Goal: Find specific page/section: Find specific page/section

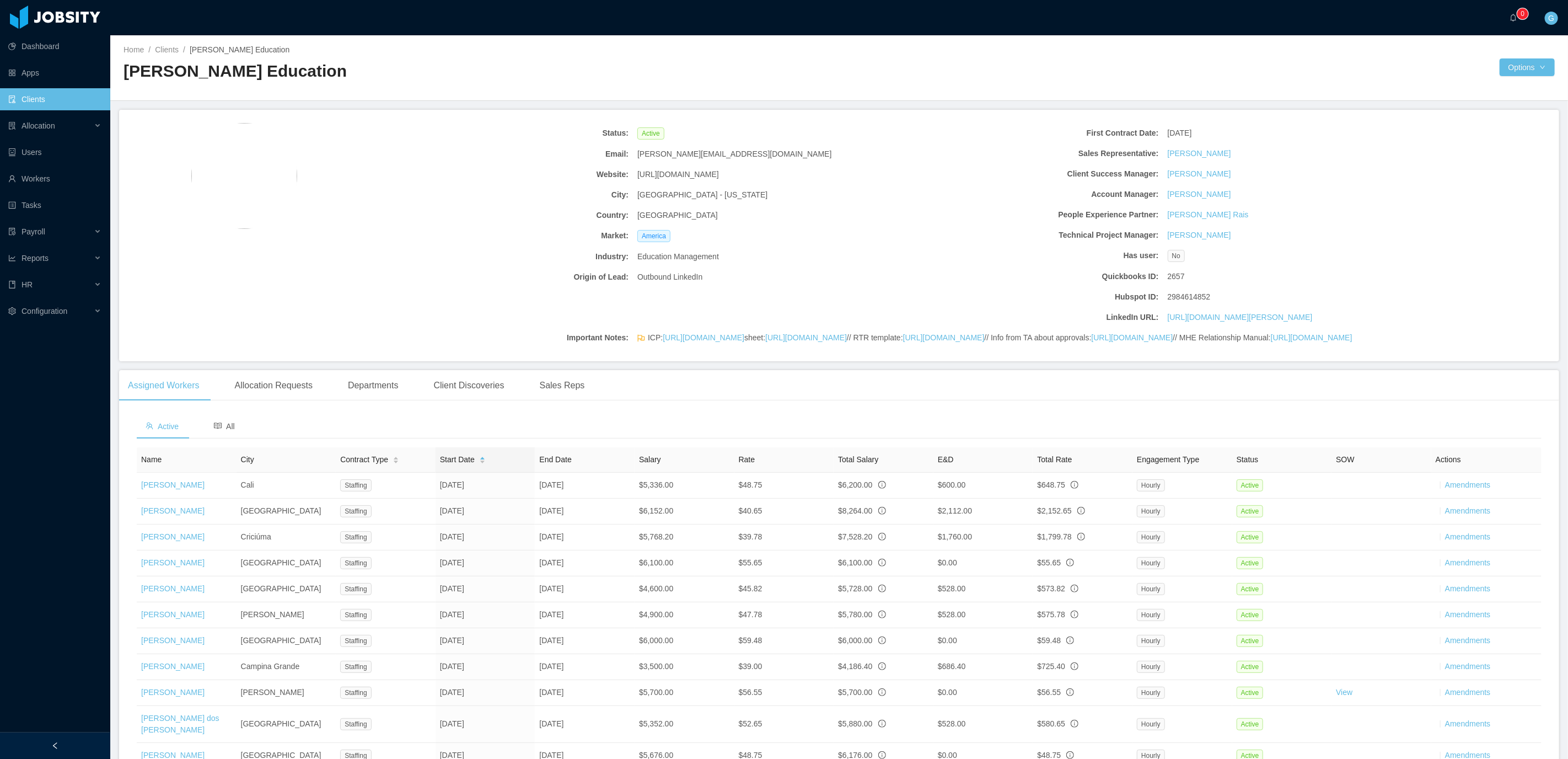
click at [57, 97] on link "Clients" at bounding box center [55, 99] width 93 height 22
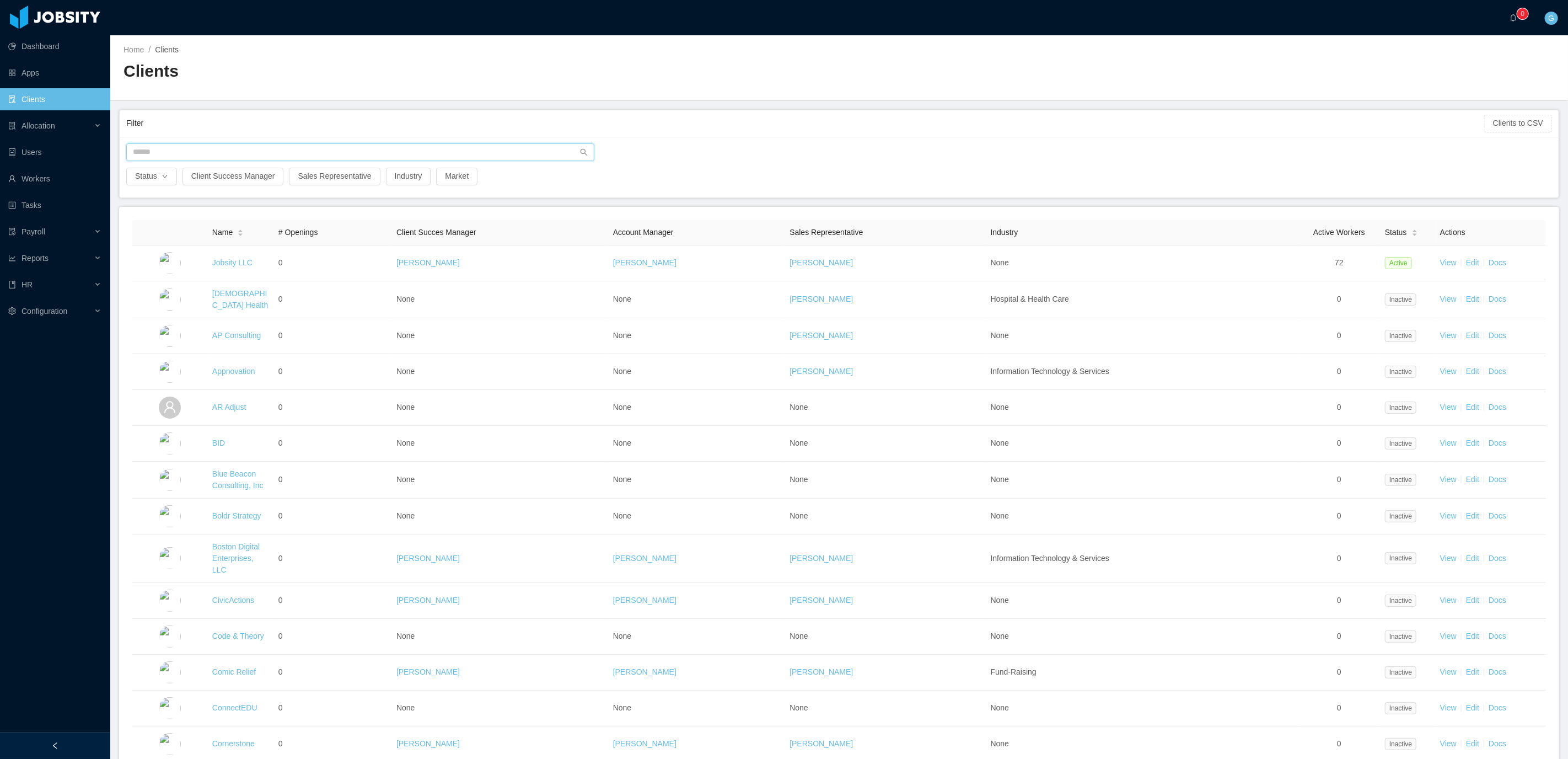
click at [230, 150] on input "text" at bounding box center [360, 152] width 468 height 17
click at [58, 192] on ul "Dashboard Apps Clients Allocation Users Workers Tasks Payroll Reports HR Config…" at bounding box center [55, 179] width 110 height 291
click at [58, 181] on link "Workers" at bounding box center [55, 179] width 93 height 22
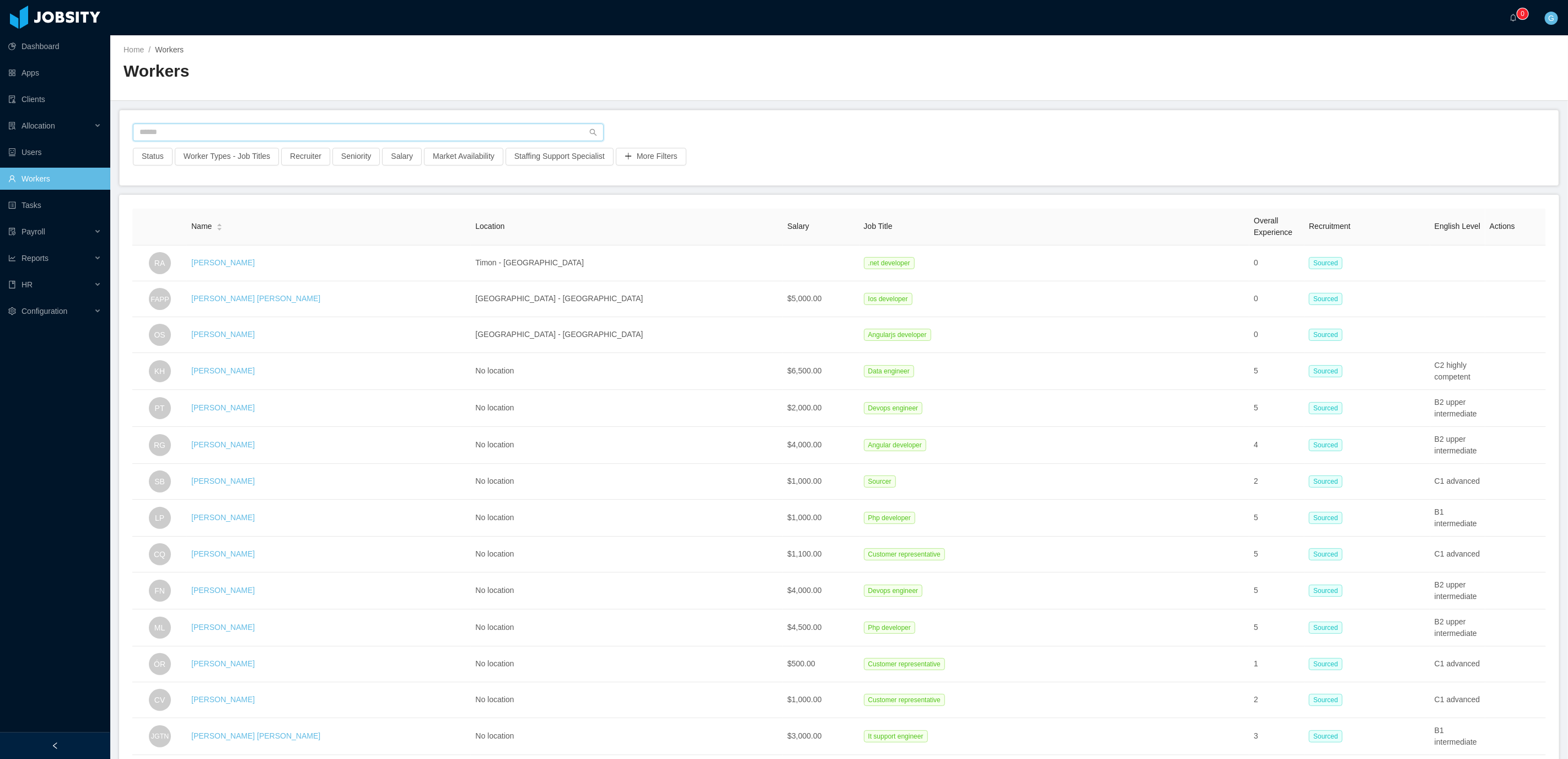
click at [237, 134] on input "text" at bounding box center [368, 132] width 471 height 17
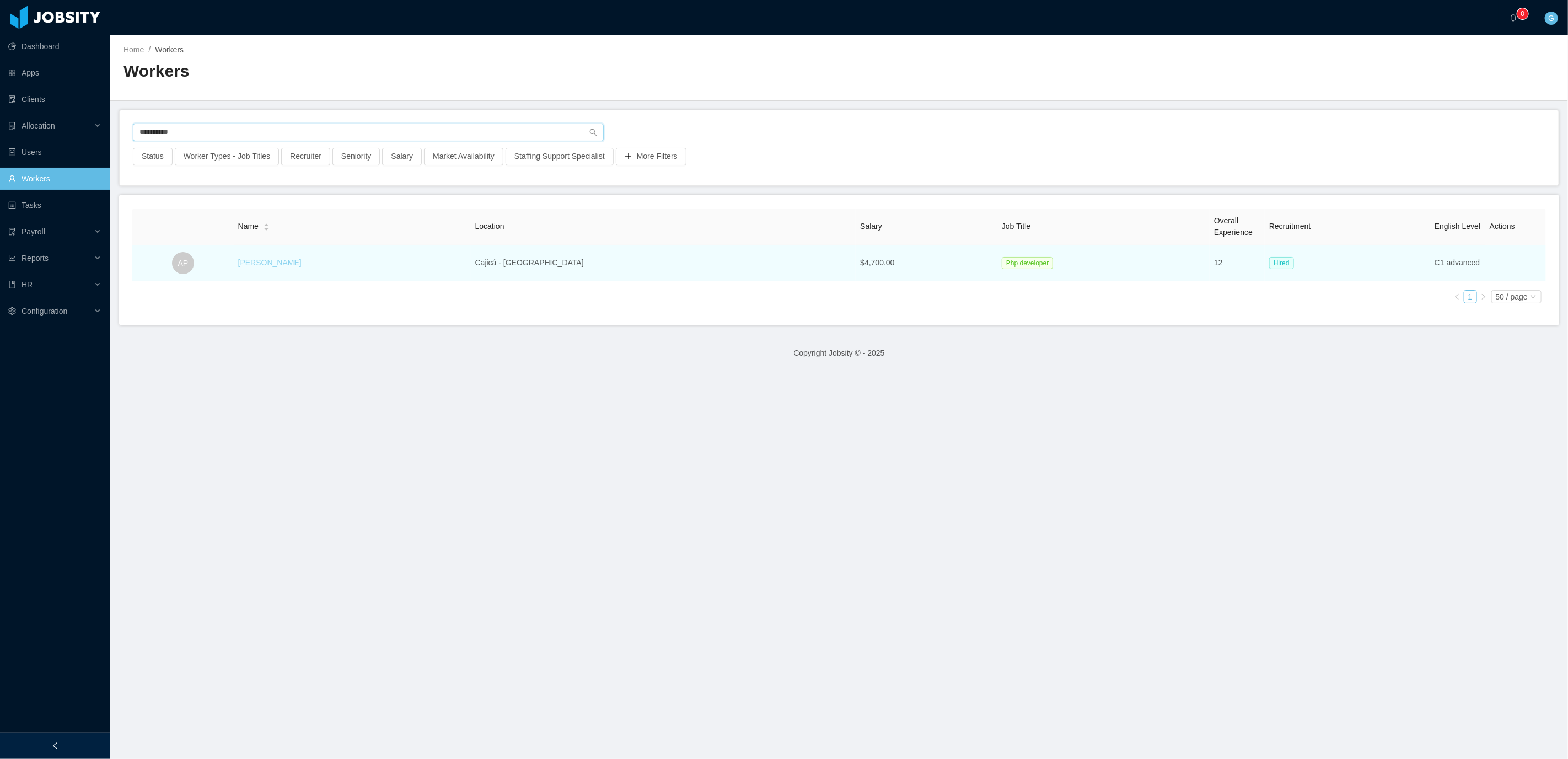
type input "**********"
click at [284, 259] on link "[PERSON_NAME]" at bounding box center [270, 263] width 63 height 9
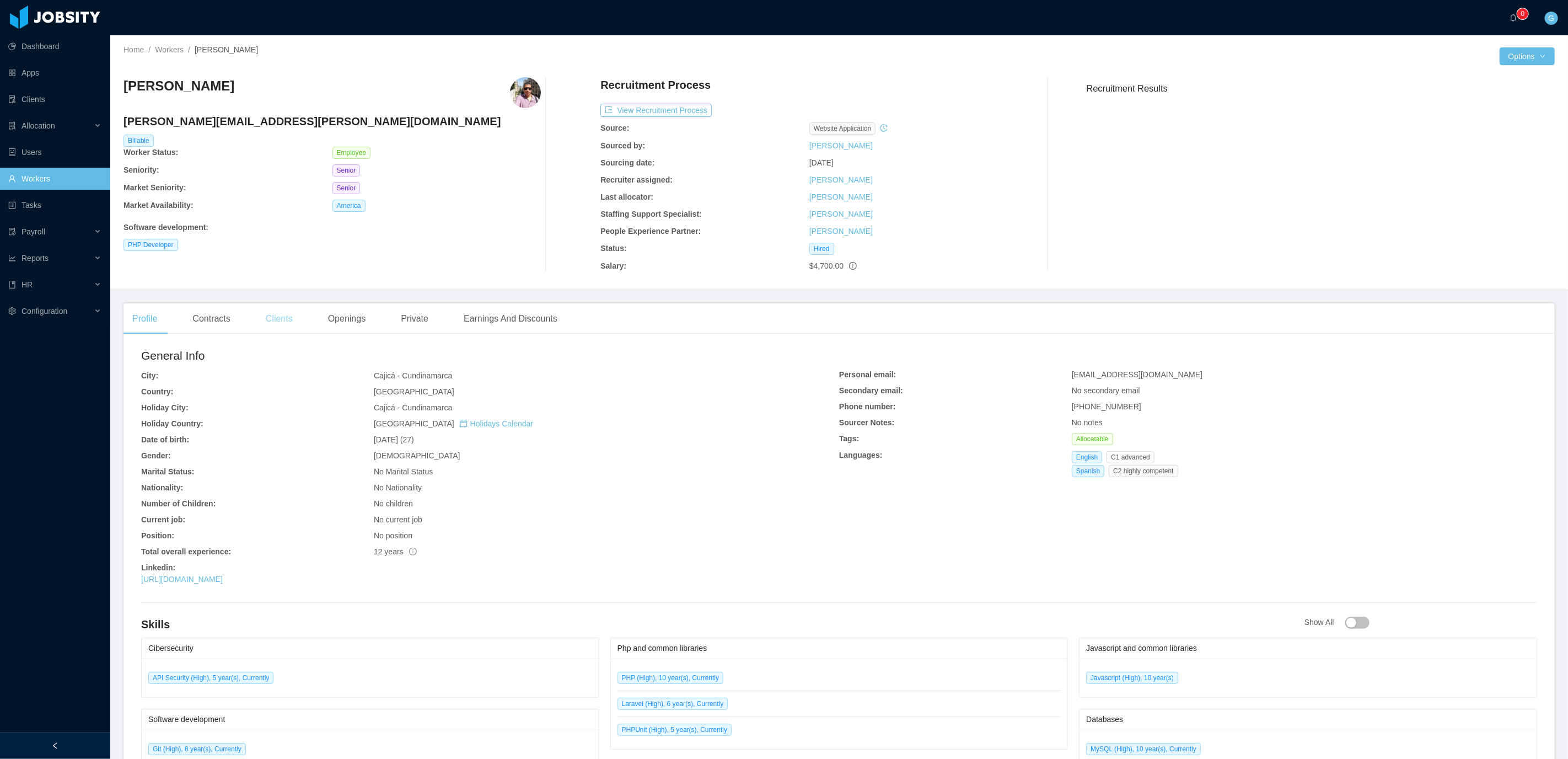
click at [291, 314] on div "Clients" at bounding box center [279, 319] width 45 height 31
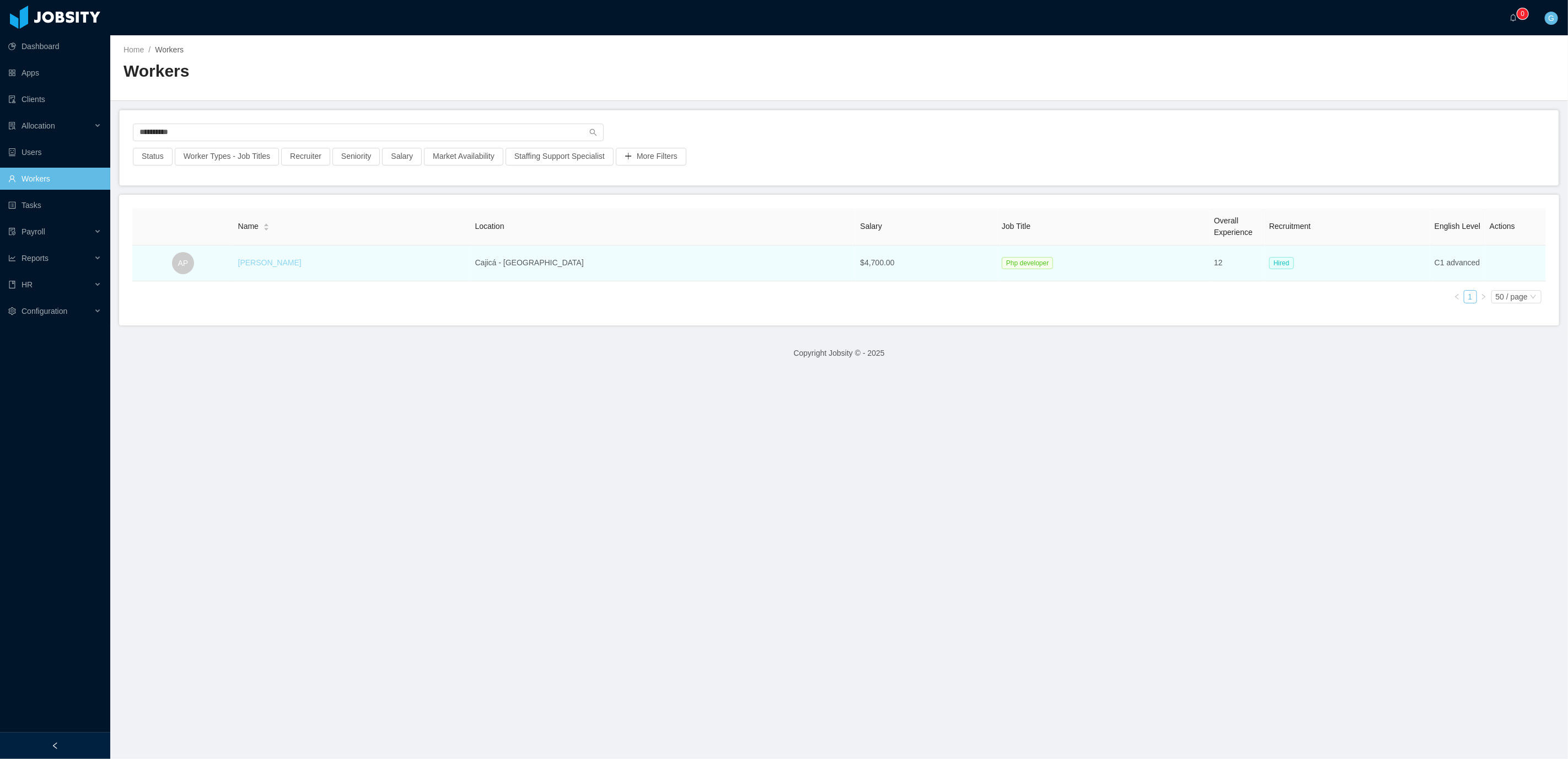
click at [277, 260] on link "[PERSON_NAME]" at bounding box center [270, 263] width 63 height 9
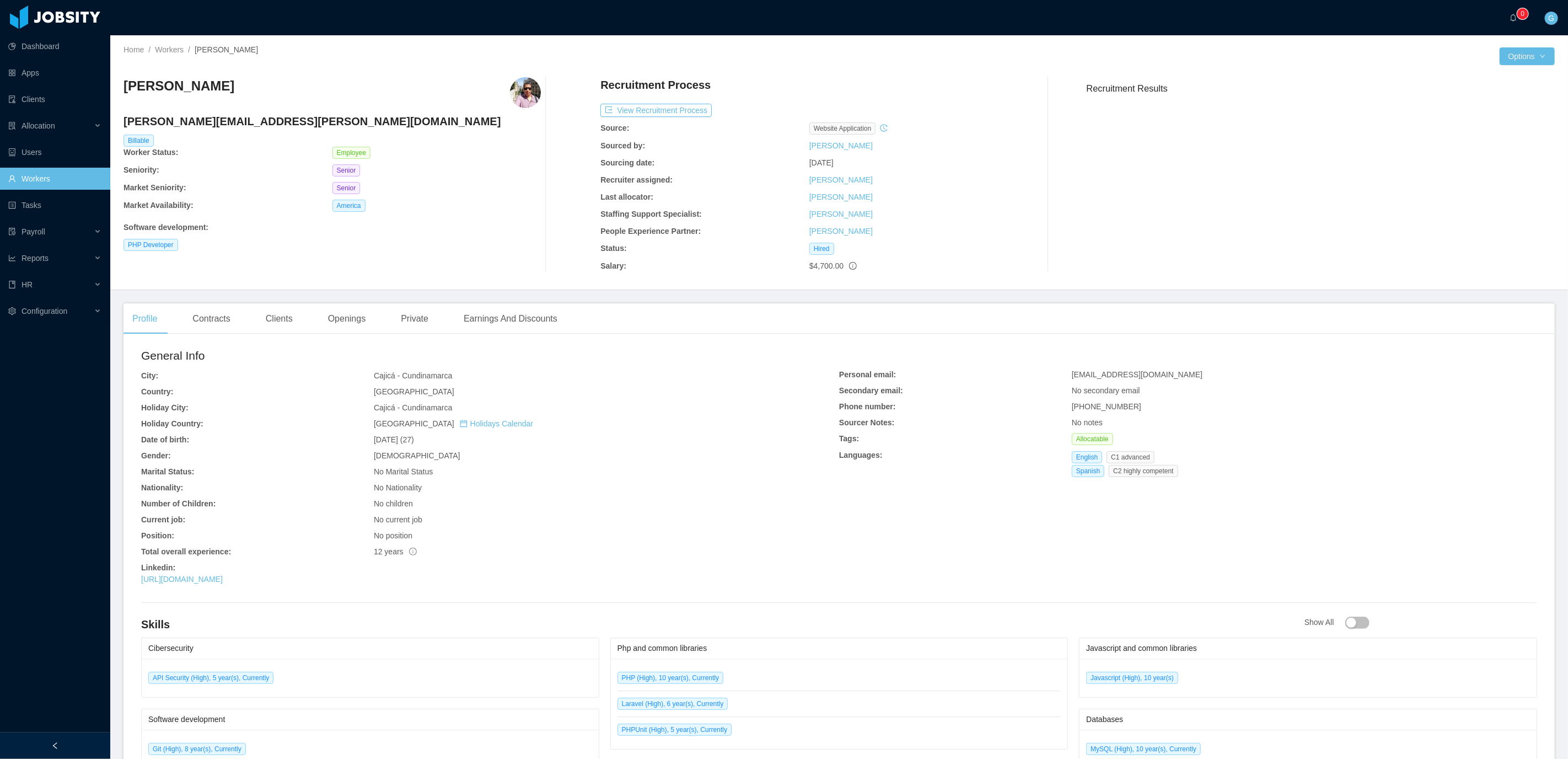
click at [73, 177] on link "Workers" at bounding box center [55, 179] width 93 height 22
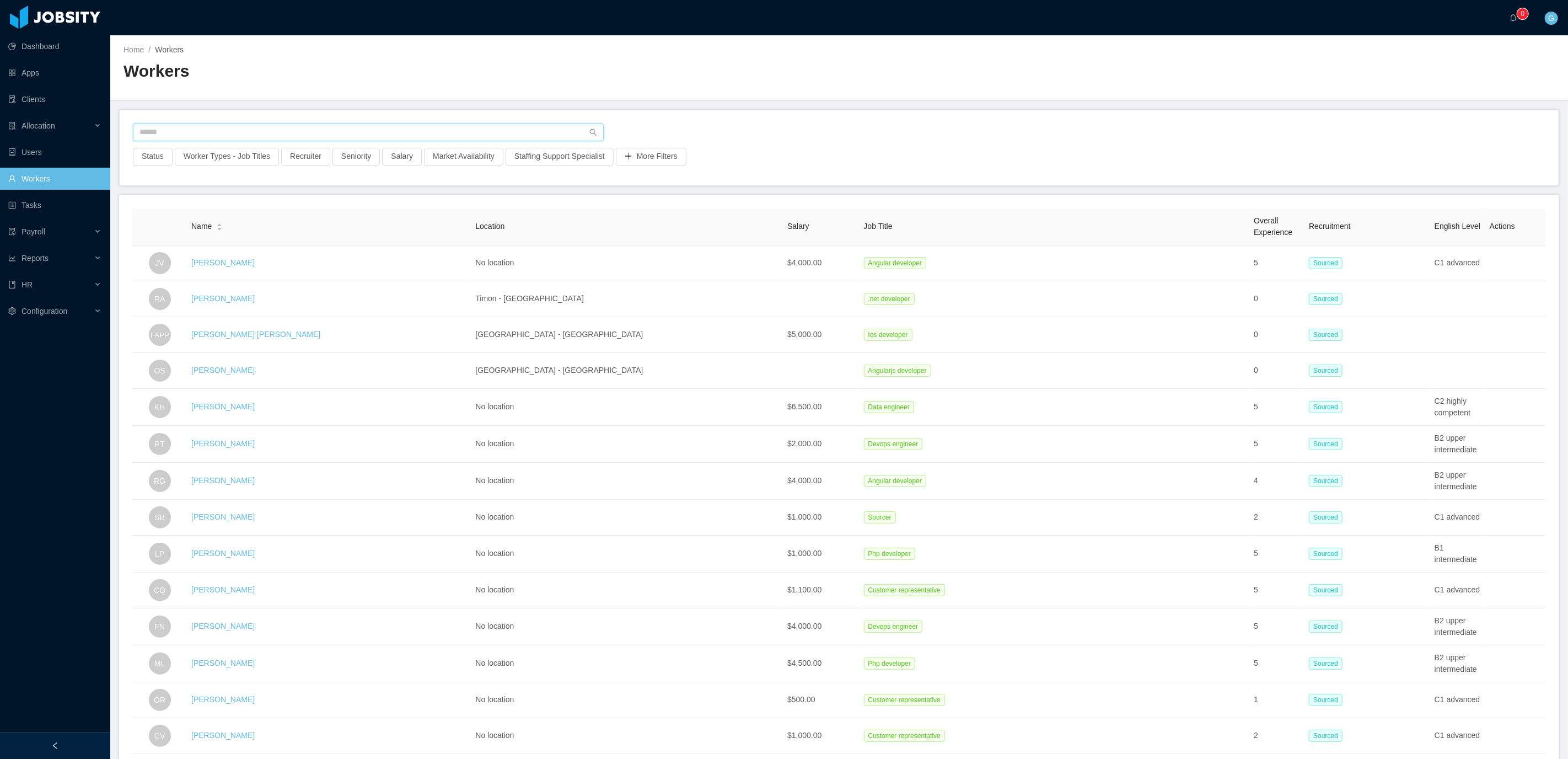
click at [251, 137] on input "text" at bounding box center [368, 132] width 471 height 17
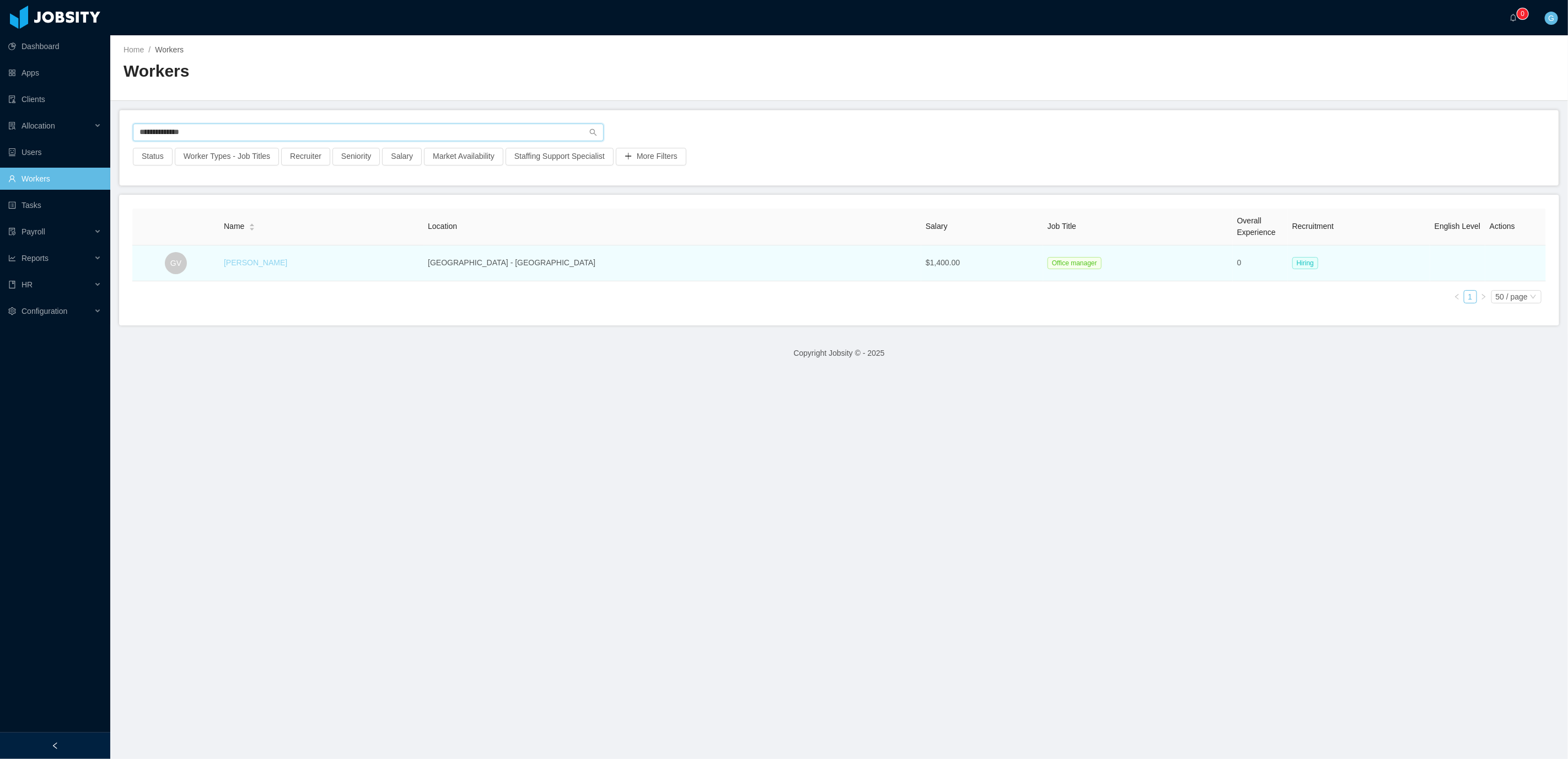
type input "**********"
click at [280, 258] on link "[PERSON_NAME]" at bounding box center [256, 263] width 63 height 9
